Goal: Check status

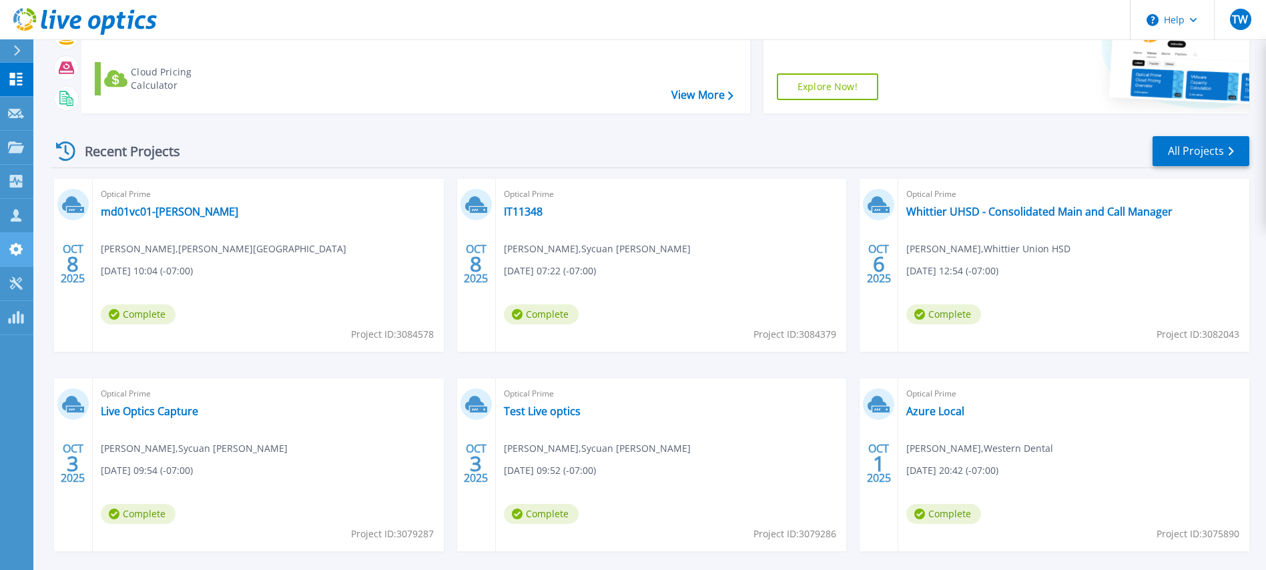
scroll to position [121, 0]
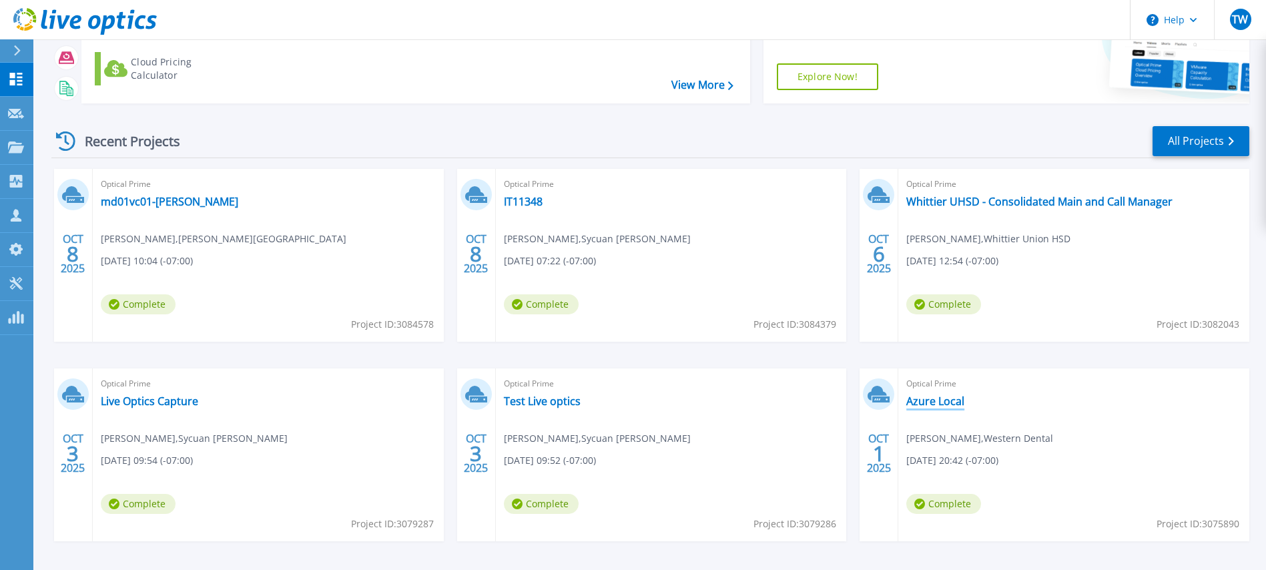
click at [924, 400] on link "Azure Local" at bounding box center [935, 400] width 58 height 13
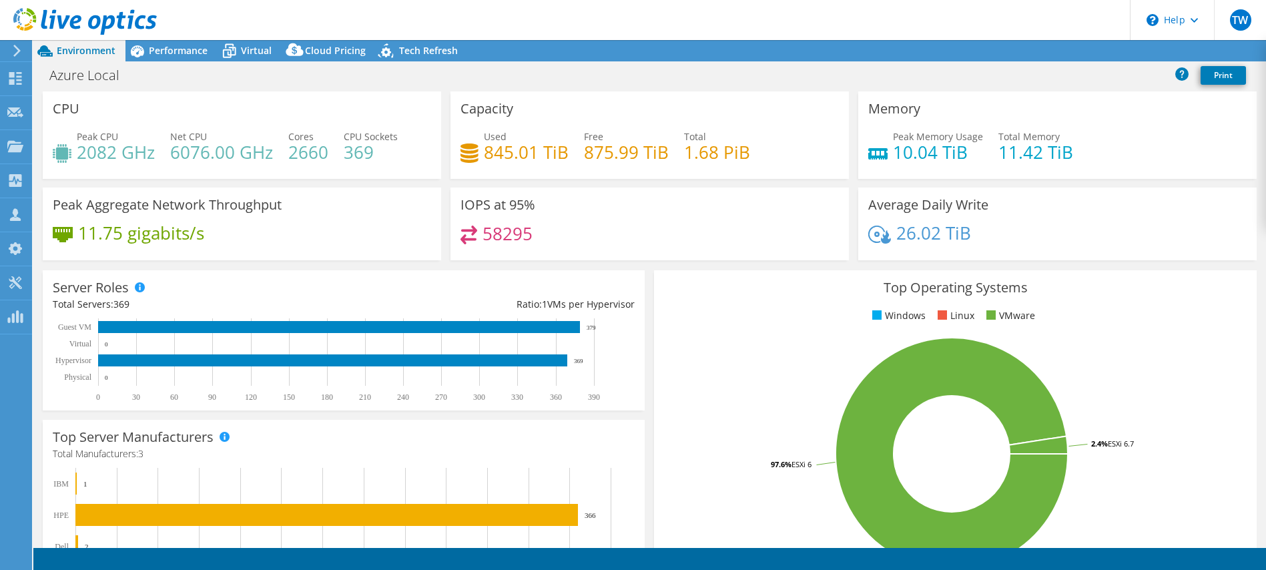
select select "USD"
click at [185, 48] on span "Performance" at bounding box center [178, 50] width 59 height 13
